Goal: Check status: Check status

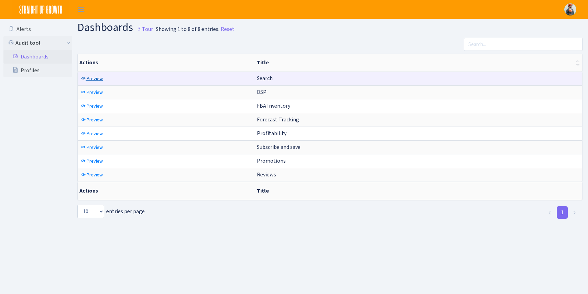
click at [98, 75] on span "Preview" at bounding box center [95, 78] width 16 height 7
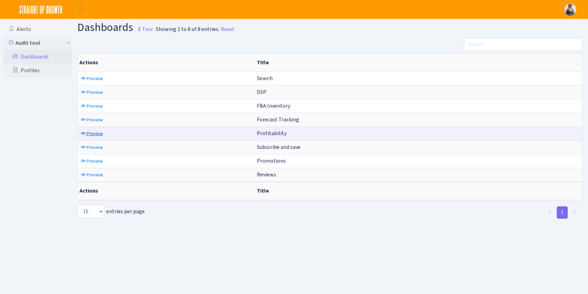
click at [92, 135] on span "Preview" at bounding box center [95, 133] width 16 height 7
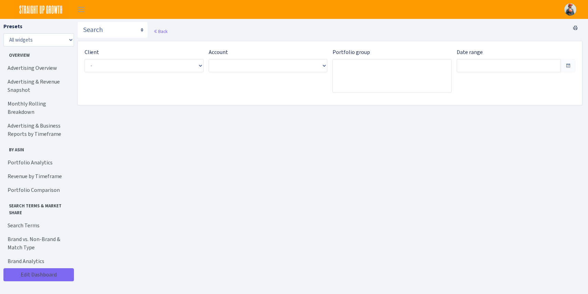
type input "Aug 13, 2025 - Sep 11, 2025"
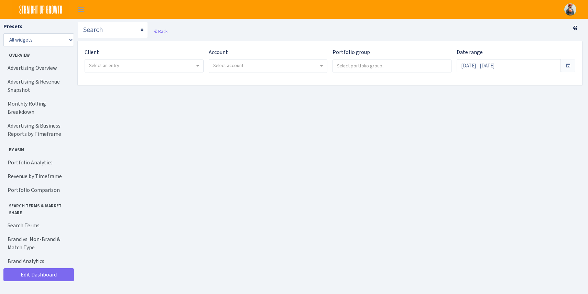
click at [115, 63] on span "Select an entry" at bounding box center [104, 65] width 30 height 7
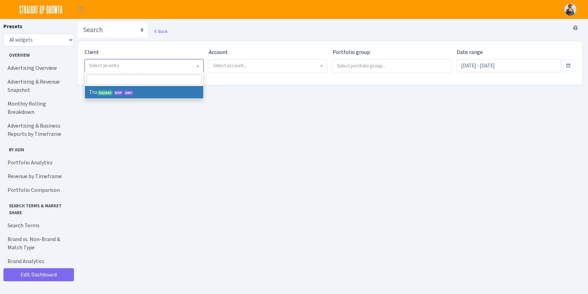
select select "482"
select select
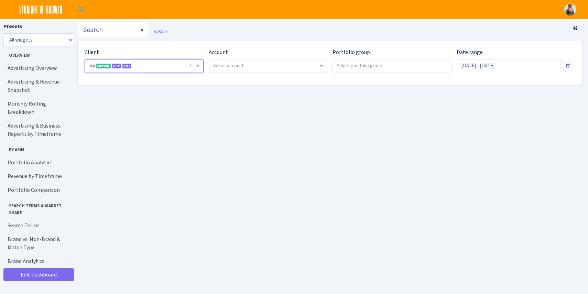
click at [241, 70] on span "Select account..." at bounding box center [268, 65] width 118 height 13
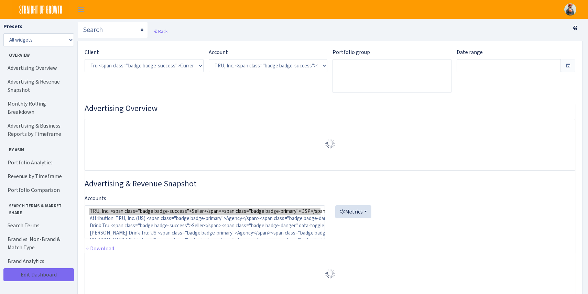
select select "1761349761672784"
type input "Aug 16, 2025 - Sep 14, 2025"
type input "Jul 17, 2025 - Aug 15, 2025"
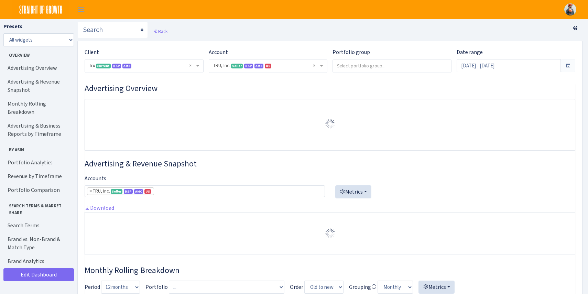
click at [400, 75] on div "Portfolio group" at bounding box center [389, 63] width 124 height 30
click at [392, 68] on input "search" at bounding box center [392, 65] width 118 height 12
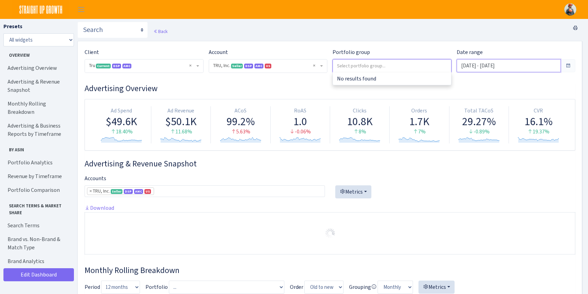
click at [494, 72] on input "[DATE] - [DATE]" at bounding box center [509, 65] width 105 height 13
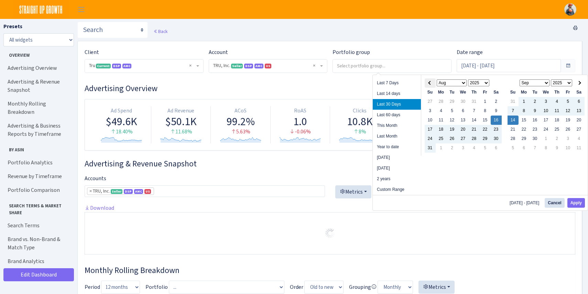
click at [430, 84] on span at bounding box center [430, 83] width 4 height 4
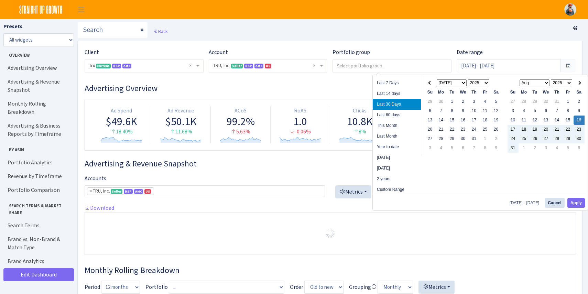
click at [430, 84] on span at bounding box center [430, 83] width 4 height 4
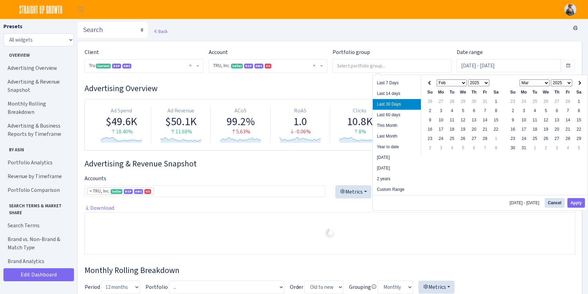
click at [430, 84] on span at bounding box center [430, 83] width 4 height 4
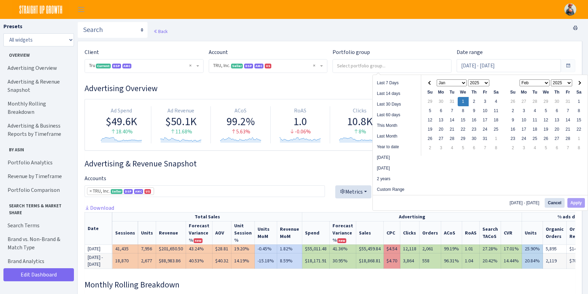
click at [542, 82] on select "Jan Feb Mar Apr May Jun Jul Aug Sep Oct Nov Dec" at bounding box center [535, 82] width 30 height 7
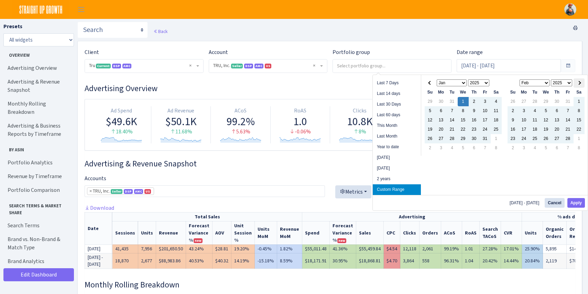
click at [578, 82] on th at bounding box center [579, 82] width 11 height 9
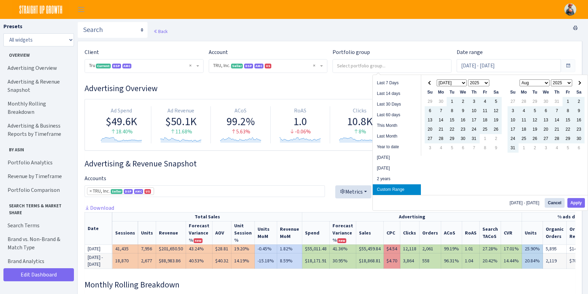
click at [578, 82] on th at bounding box center [579, 82] width 11 height 9
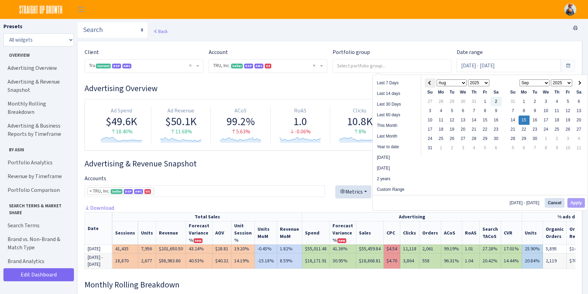
click at [429, 84] on span at bounding box center [430, 83] width 4 height 4
click at [425, 84] on th at bounding box center [430, 82] width 11 height 9
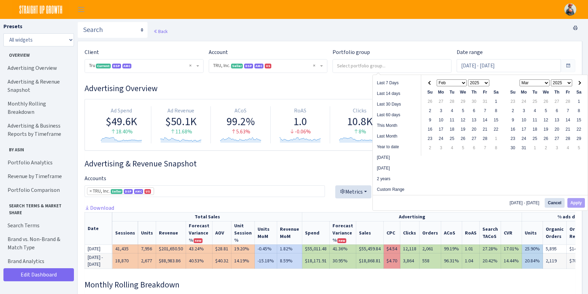
click at [425, 84] on th at bounding box center [430, 82] width 11 height 9
click at [577, 83] on span at bounding box center [579, 83] width 4 height 4
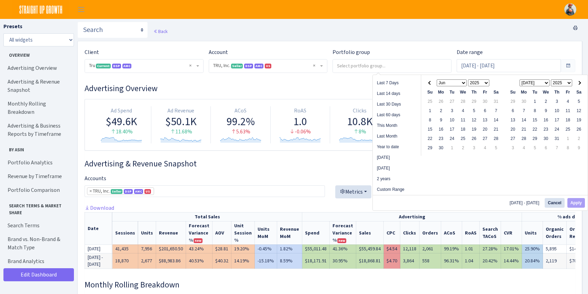
click at [577, 83] on span at bounding box center [579, 83] width 4 height 4
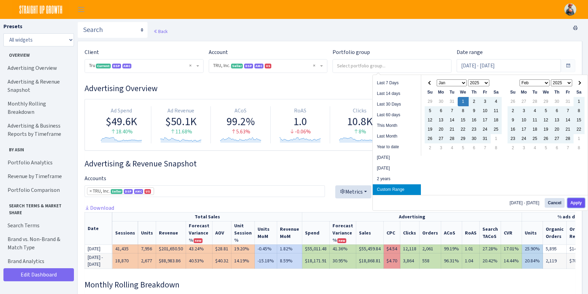
click at [574, 200] on button "Apply" at bounding box center [576, 203] width 18 height 10
type input "[DATE] - [DATE]"
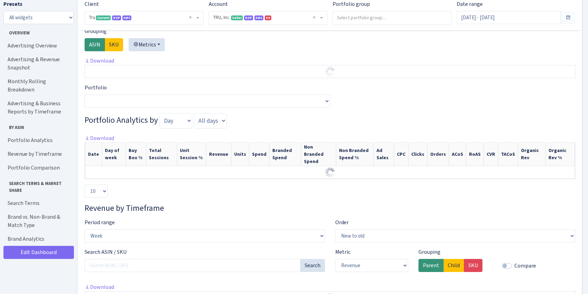
scroll to position [705, 0]
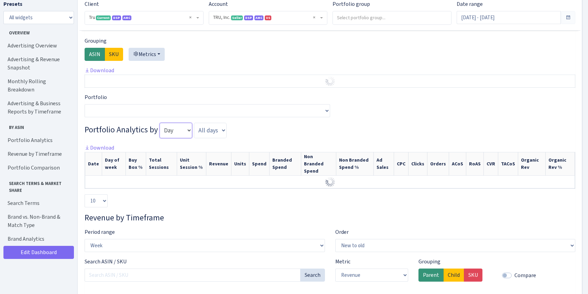
click at [185, 135] on select "Day Week Month Quarter" at bounding box center [176, 130] width 33 height 15
select select "month"
click at [160, 123] on select "Day Week Month Quarter" at bounding box center [176, 130] width 33 height 15
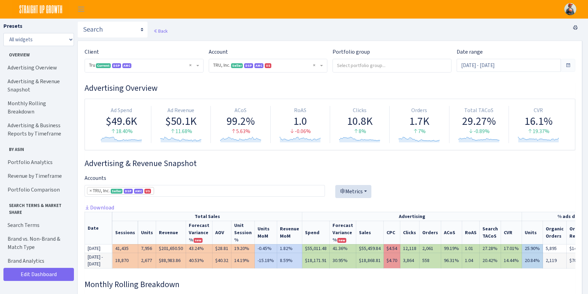
scroll to position [0, 0]
click at [408, 68] on input "search" at bounding box center [392, 65] width 118 height 12
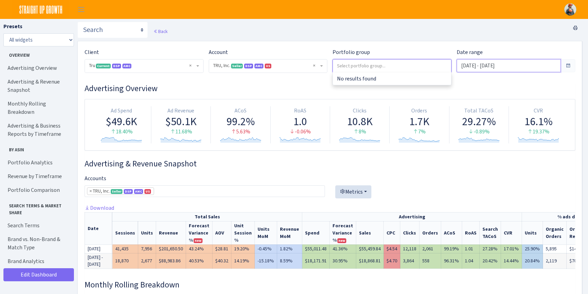
click at [486, 67] on input "[DATE] - [DATE]" at bounding box center [509, 65] width 105 height 13
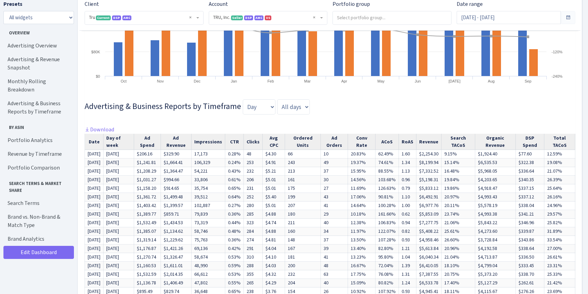
scroll to position [539, 0]
click at [269, 114] on select "Day Week Month Quarter" at bounding box center [259, 106] width 33 height 15
select select "month"
click at [243, 99] on select "Day Week Month Quarter" at bounding box center [259, 106] width 33 height 15
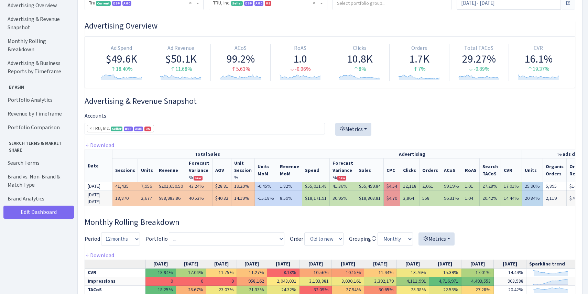
scroll to position [0, 0]
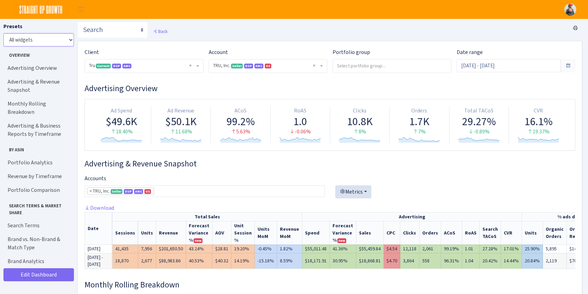
click at [43, 44] on select "All widgets" at bounding box center [38, 39] width 70 height 13
click at [3, 33] on select "All widgets" at bounding box center [38, 39] width 70 height 13
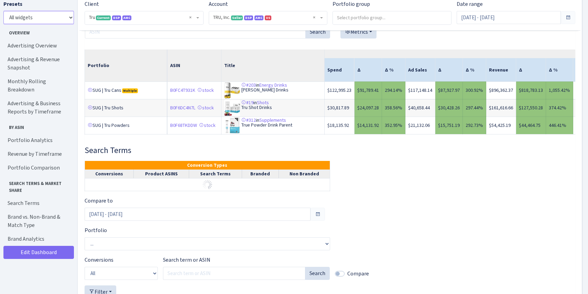
scroll to position [1973, 0]
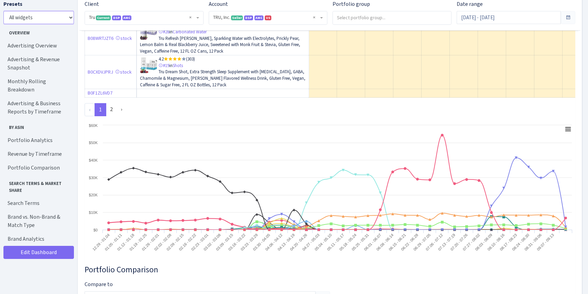
click at [27, 15] on select "All widgets" at bounding box center [38, 17] width 70 height 13
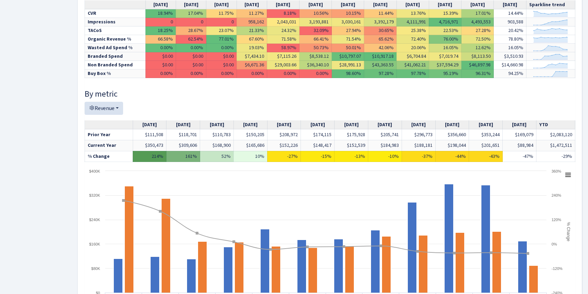
scroll to position [0, 0]
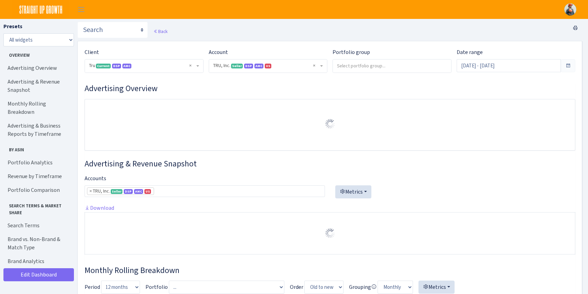
select select "1761349761672784"
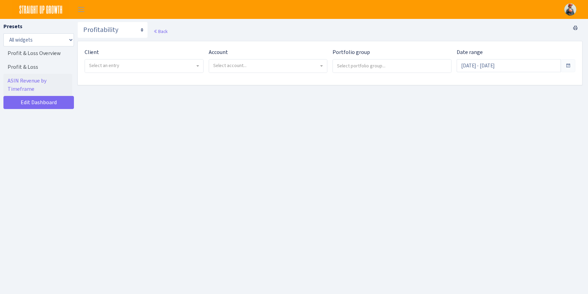
click at [138, 68] on span "Select an entry" at bounding box center [142, 65] width 106 height 7
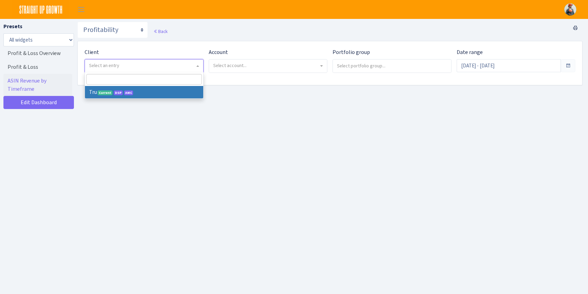
select select "482"
select select
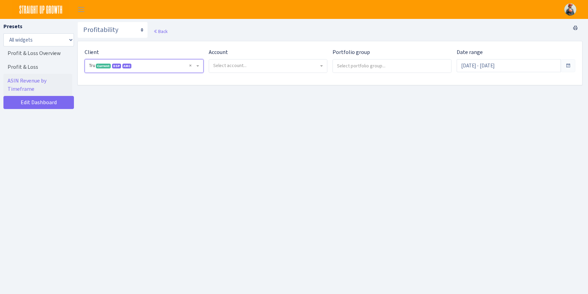
click at [249, 59] on span "Select account..." at bounding box center [268, 66] width 119 height 14
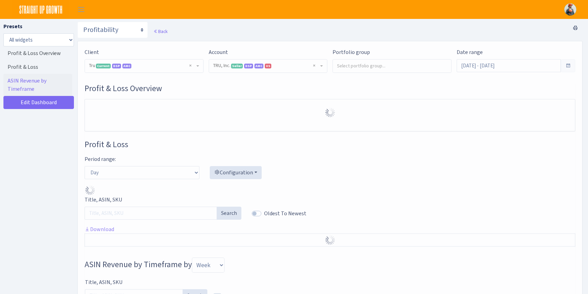
select select "1761349761672784"
click at [244, 63] on span "× TRU, Inc. Seller DSP AMC US 1761349761672784A33JIHAXRWIWX9ENTITY3SDEYJLCNS7NH" at bounding box center [266, 65] width 106 height 7
click at [298, 62] on span "× TRU, Inc. Seller DSP AMC US 1761349761672784A33JIHAXRWIWX9ENTITY3SDEYJLCNS7NH" at bounding box center [266, 65] width 106 height 7
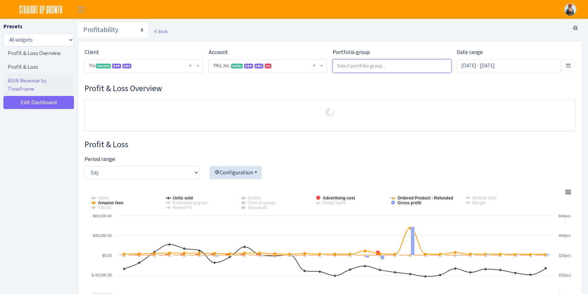
click at [371, 70] on input "search" at bounding box center [392, 65] width 118 height 12
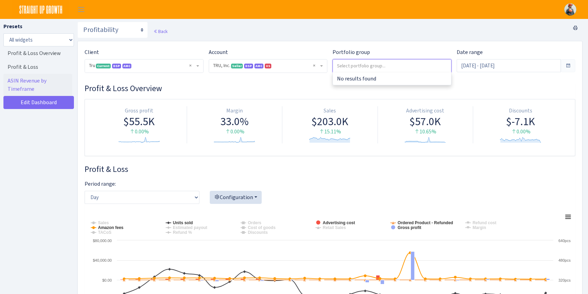
click at [365, 93] on h3 "Profit & Loss Overview" at bounding box center [330, 89] width 491 height 10
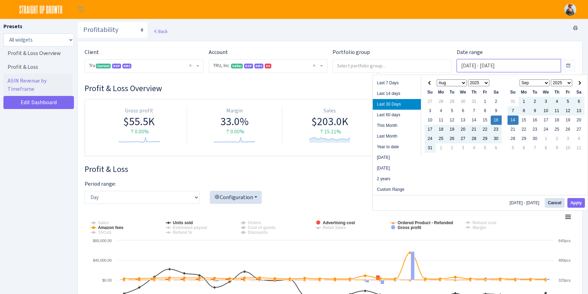
click at [493, 65] on input "Aug 16, 2025 - Sep 14, 2025" at bounding box center [509, 65] width 105 height 13
click at [433, 82] on th at bounding box center [430, 82] width 11 height 9
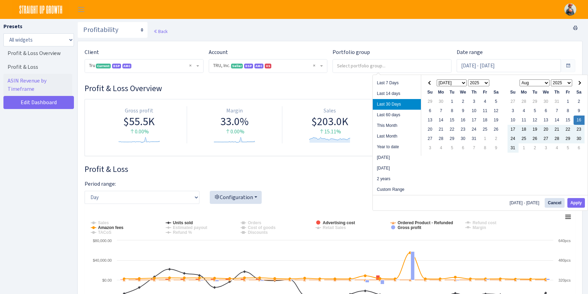
click at [433, 82] on th at bounding box center [430, 82] width 11 height 9
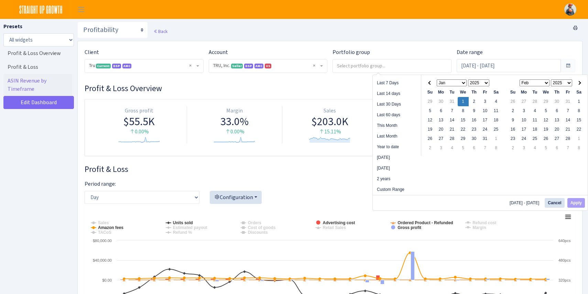
click at [547, 82] on select "Jan Feb Mar Apr May Jun Jul Aug Sep Oct Nov Dec" at bounding box center [535, 82] width 30 height 7
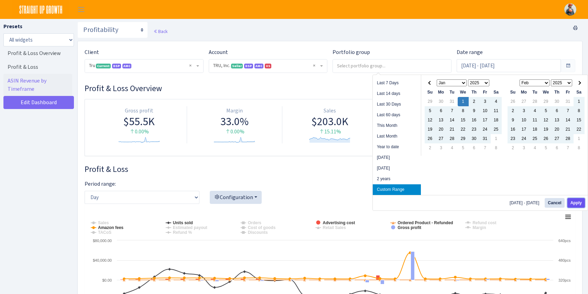
click at [574, 201] on button "Apply" at bounding box center [576, 203] width 18 height 10
type input "[DATE] - [DATE]"
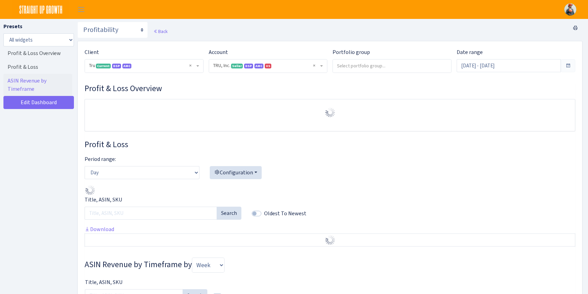
select select "1761349761672784"
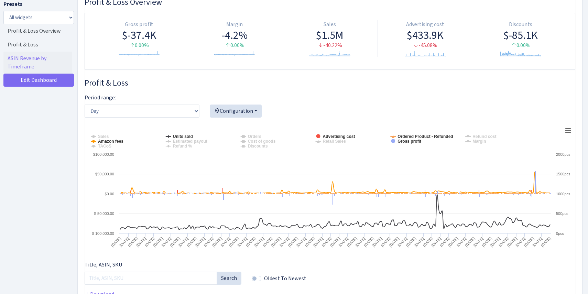
scroll to position [136, 0]
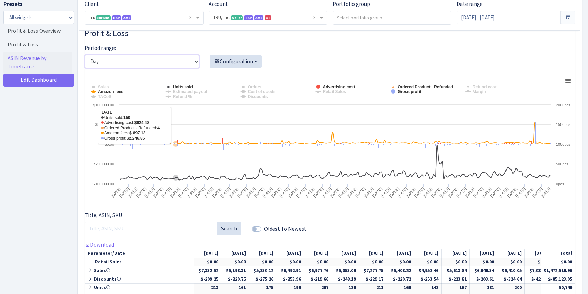
click at [147, 66] on select "Day Week Month" at bounding box center [142, 61] width 115 height 13
select select "month"
click at [85, 55] on select "Day Week Month" at bounding box center [142, 61] width 115 height 13
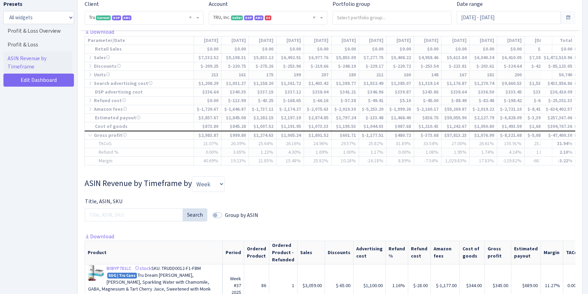
scroll to position [359, 0]
